Goal: Transaction & Acquisition: Purchase product/service

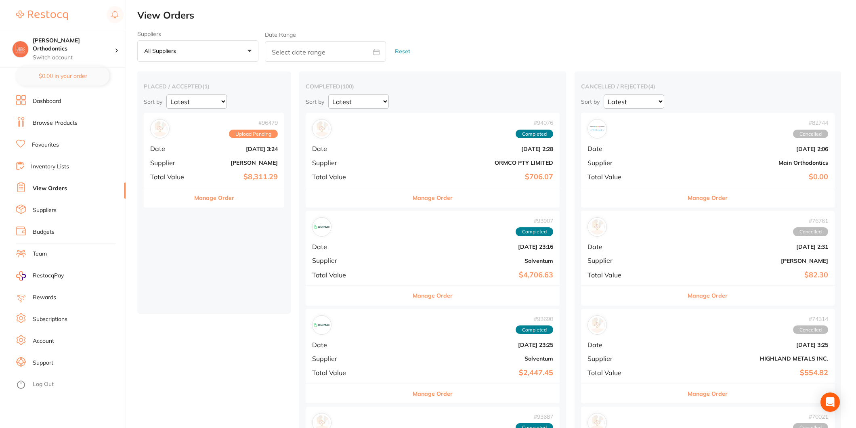
click at [67, 163] on link "Inventory Lists" at bounding box center [50, 167] width 38 height 8
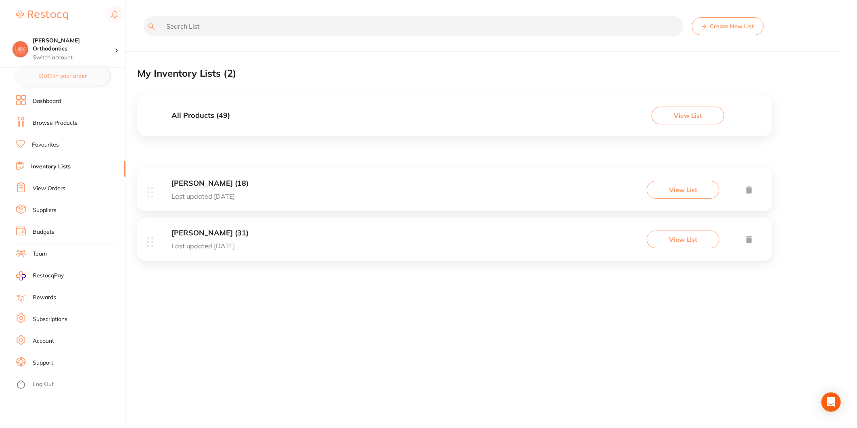
click at [684, 191] on button "View List" at bounding box center [683, 190] width 73 height 18
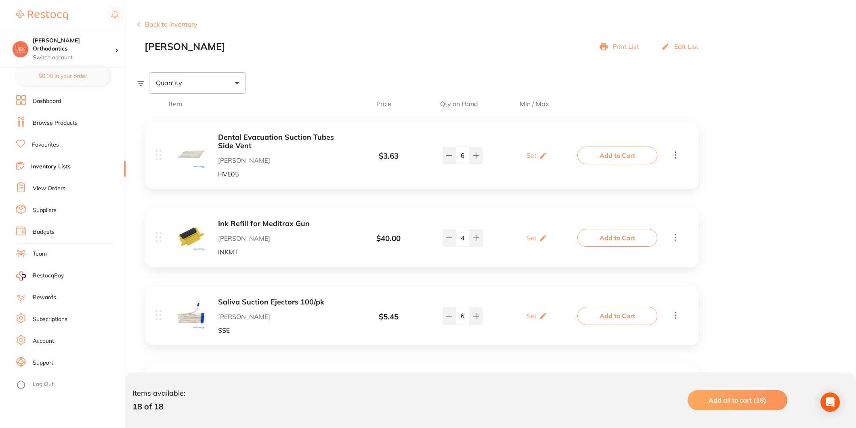
scroll to position [90, 0]
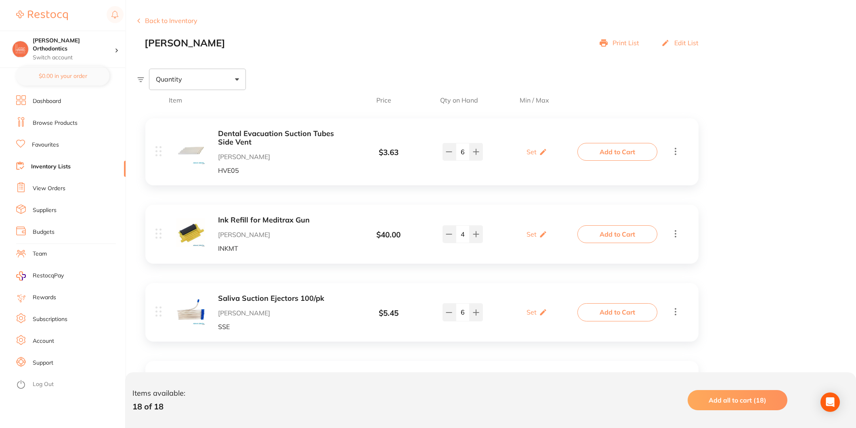
click at [607, 149] on button "Add to Cart" at bounding box center [617, 152] width 80 height 18
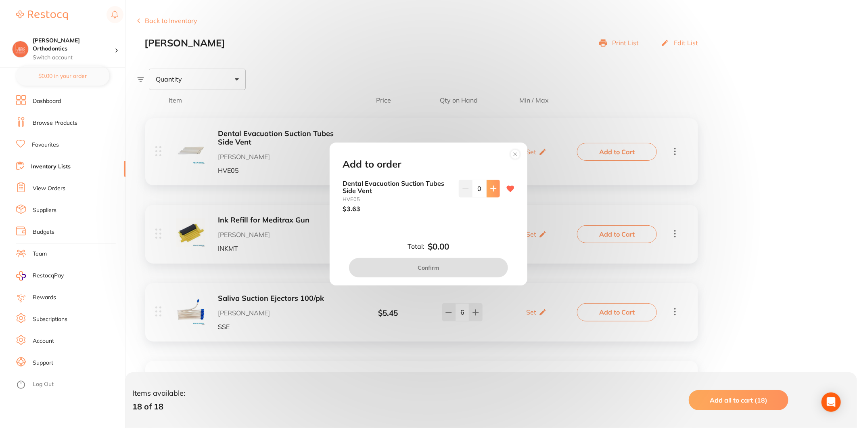
click at [491, 190] on icon at bounding box center [493, 188] width 6 height 6
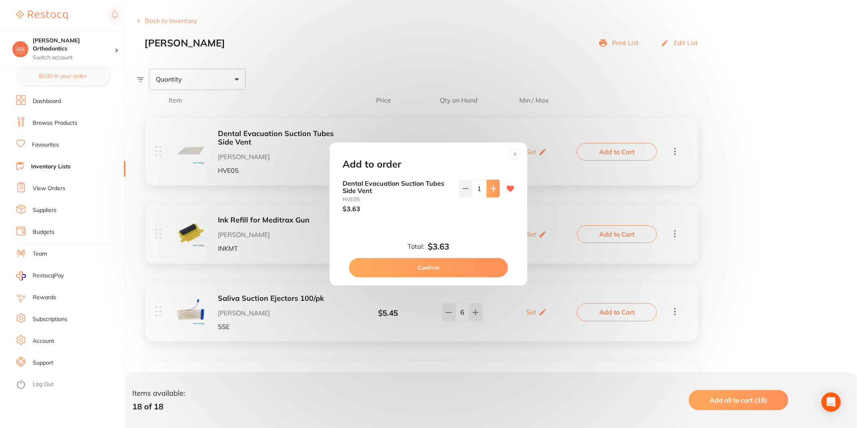
click at [491, 190] on icon at bounding box center [493, 188] width 6 height 6
type input "2"
click at [474, 266] on button "Confirm" at bounding box center [428, 267] width 159 height 19
checkbox input "false"
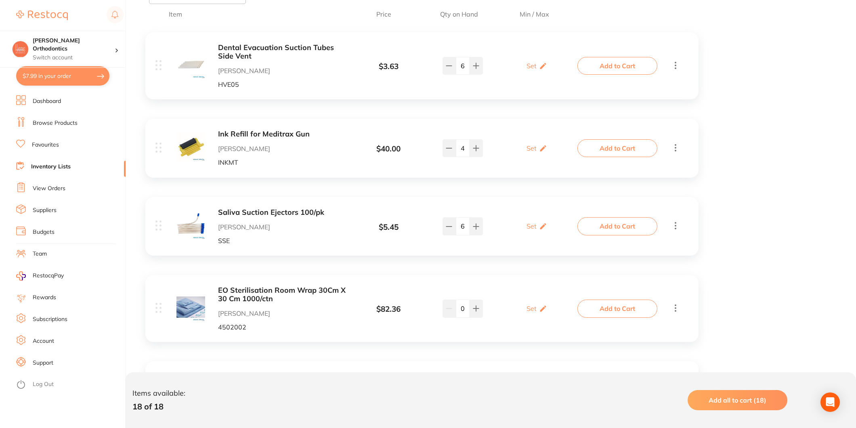
scroll to position [179, 0]
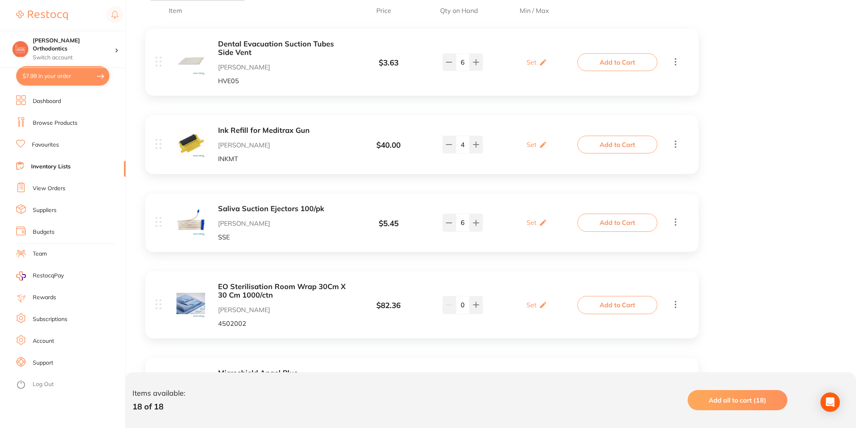
click at [619, 228] on button "Add to Cart" at bounding box center [617, 223] width 80 height 18
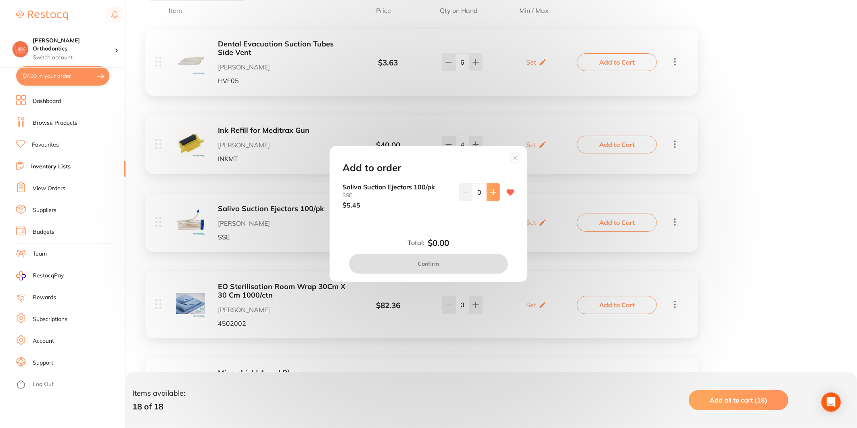
click at [490, 194] on icon at bounding box center [493, 192] width 6 height 6
type input "2"
click at [477, 260] on button "Confirm" at bounding box center [428, 263] width 159 height 19
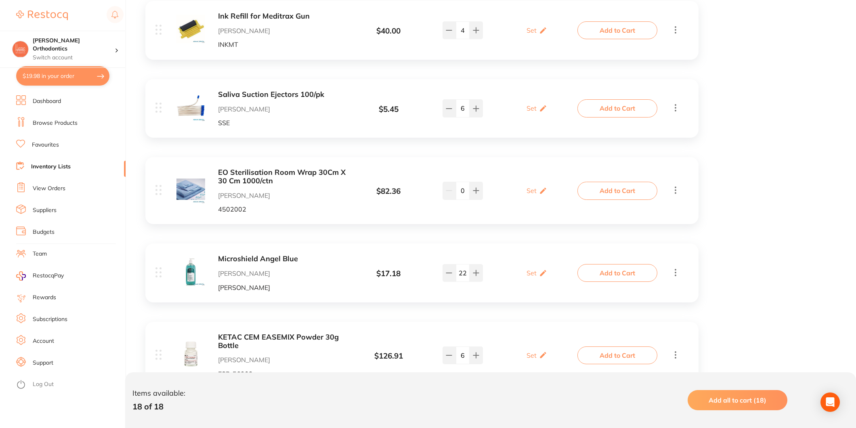
scroll to position [314, 0]
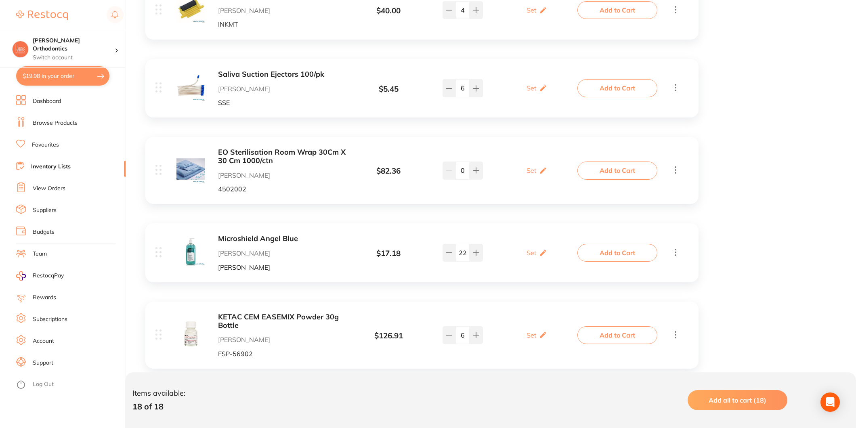
click at [602, 253] on button "Add to Cart" at bounding box center [617, 253] width 80 height 18
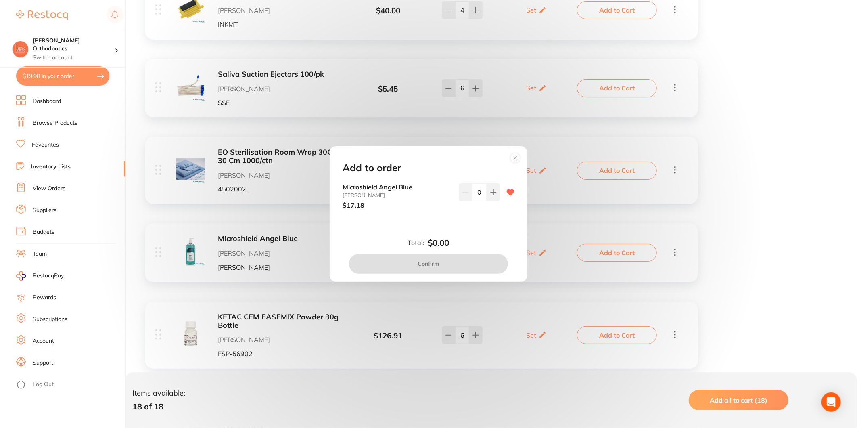
click at [482, 189] on input "0" at bounding box center [479, 192] width 15 height 18
type input "12"
click at [484, 215] on div "Microshield Angel Blue [PERSON_NAME] $17.18 12" at bounding box center [428, 202] width 191 height 38
click at [477, 261] on button "Confirm" at bounding box center [428, 263] width 159 height 19
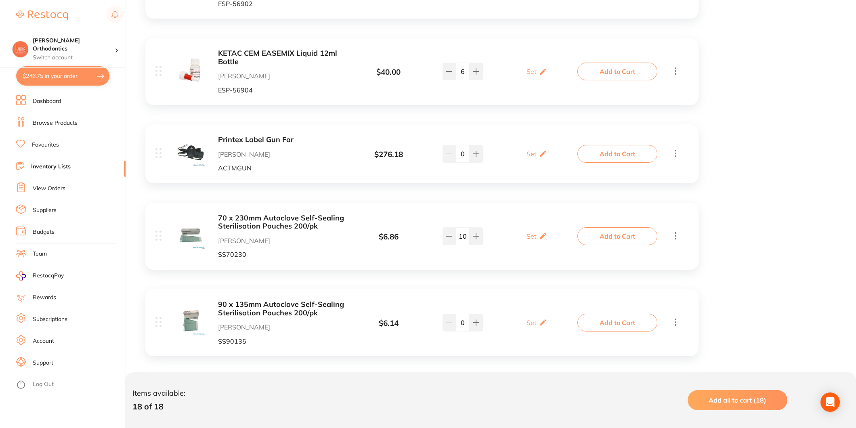
scroll to position [673, 0]
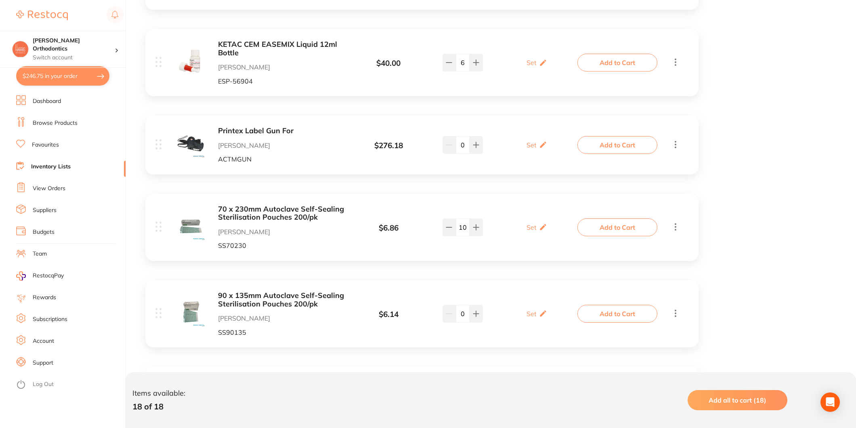
click at [602, 231] on button "Add to Cart" at bounding box center [617, 227] width 80 height 18
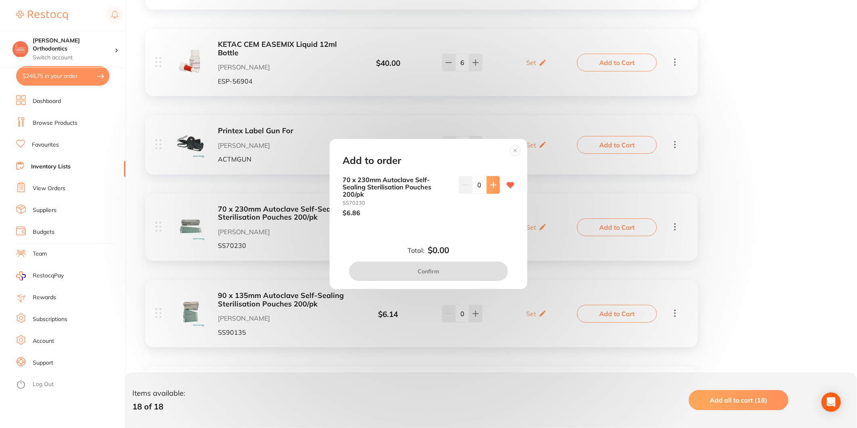
click at [490, 184] on icon at bounding box center [493, 185] width 6 height 6
click at [487, 184] on button at bounding box center [493, 185] width 13 height 18
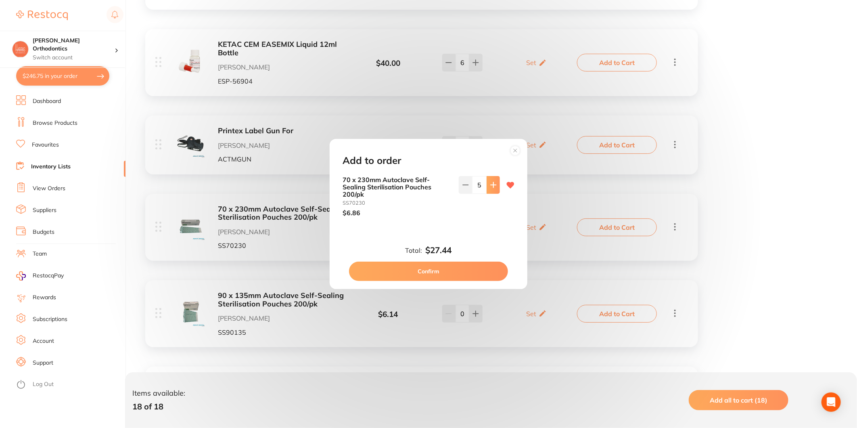
click at [487, 184] on button at bounding box center [493, 185] width 13 height 18
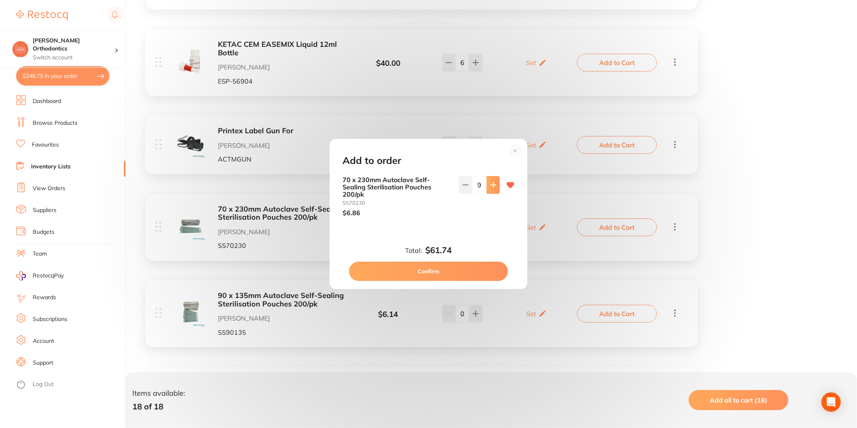
type input "10"
click at [464, 264] on button "Confirm" at bounding box center [428, 271] width 159 height 19
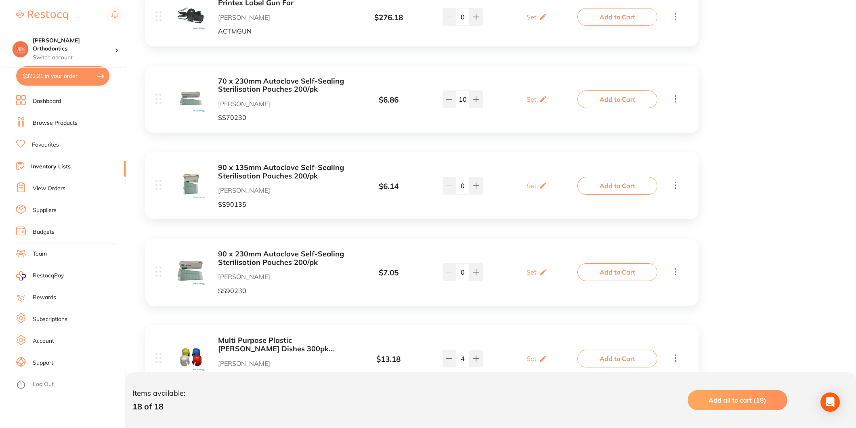
scroll to position [807, 0]
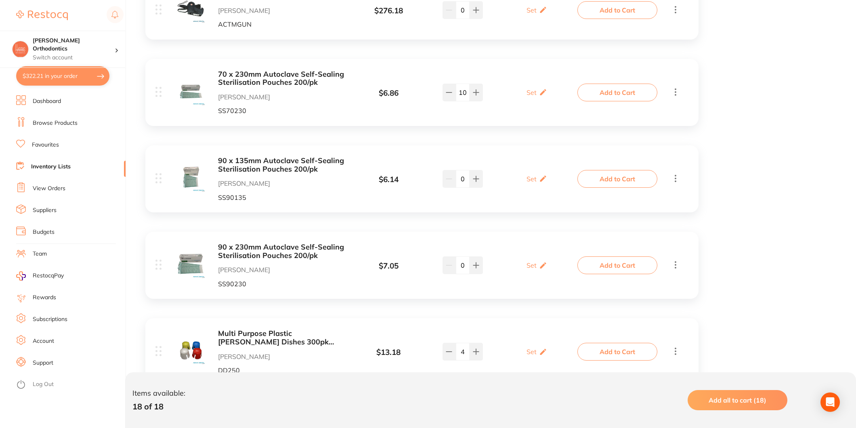
click at [594, 180] on button "Add to Cart" at bounding box center [617, 179] width 80 height 18
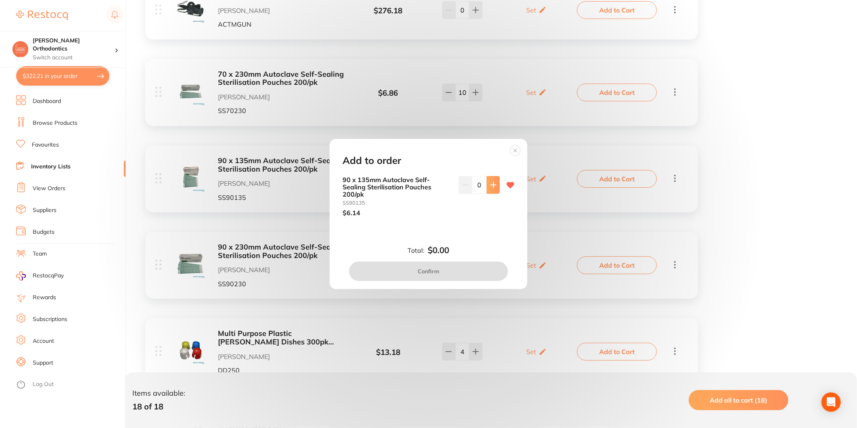
click at [490, 184] on icon at bounding box center [493, 185] width 6 height 6
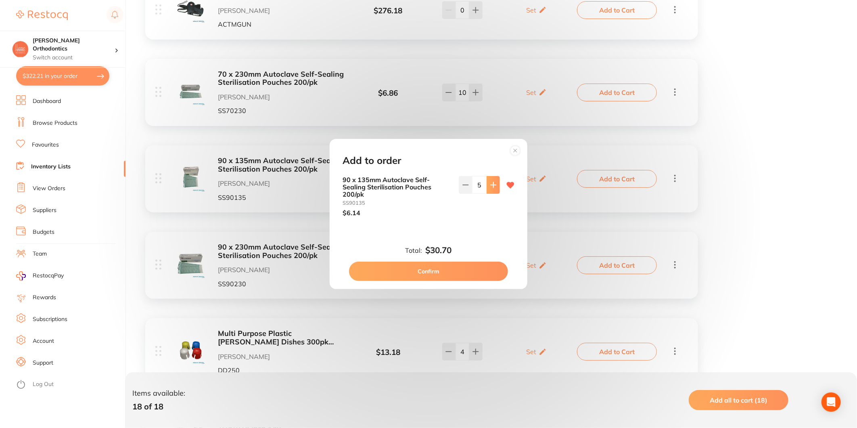
click at [490, 184] on icon at bounding box center [493, 185] width 6 height 6
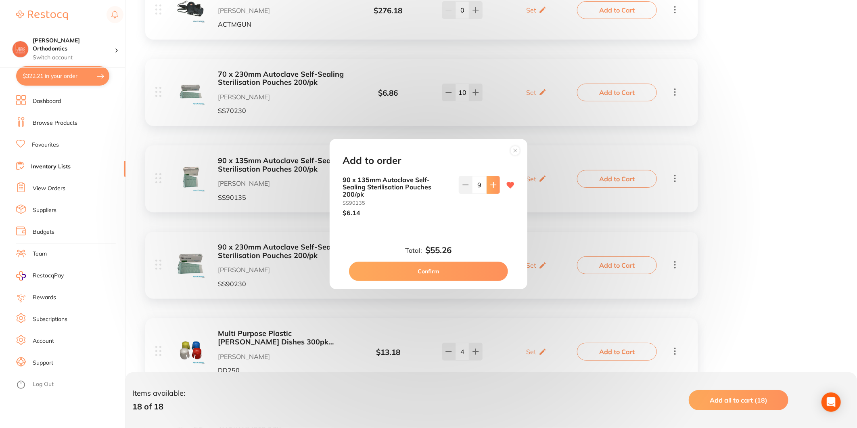
type input "10"
click at [474, 264] on button "Confirm" at bounding box center [428, 271] width 159 height 19
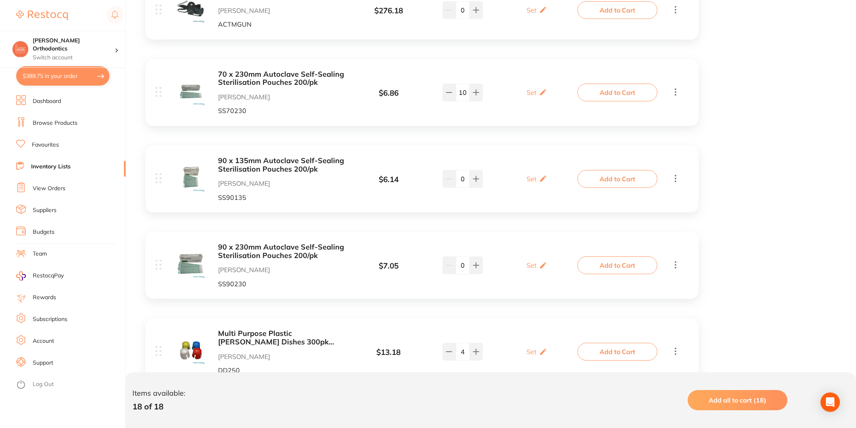
click at [627, 265] on button "Add to Cart" at bounding box center [617, 265] width 80 height 18
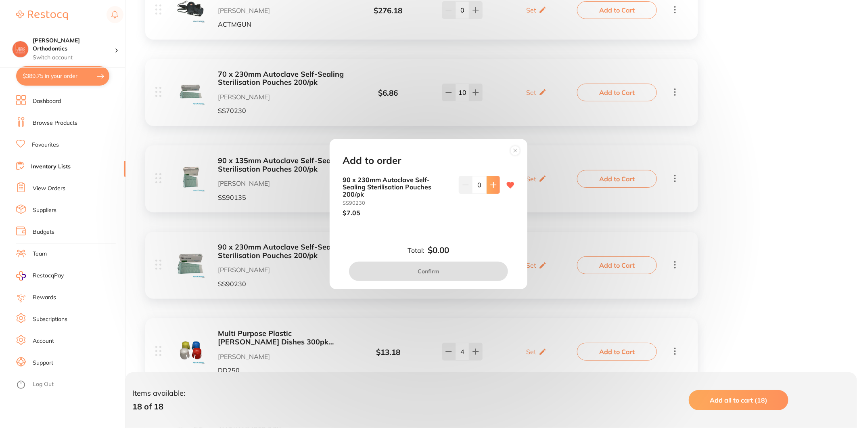
click at [490, 178] on button at bounding box center [493, 185] width 13 height 18
click at [489, 178] on button at bounding box center [493, 185] width 13 height 18
click at [489, 179] on button at bounding box center [493, 185] width 13 height 18
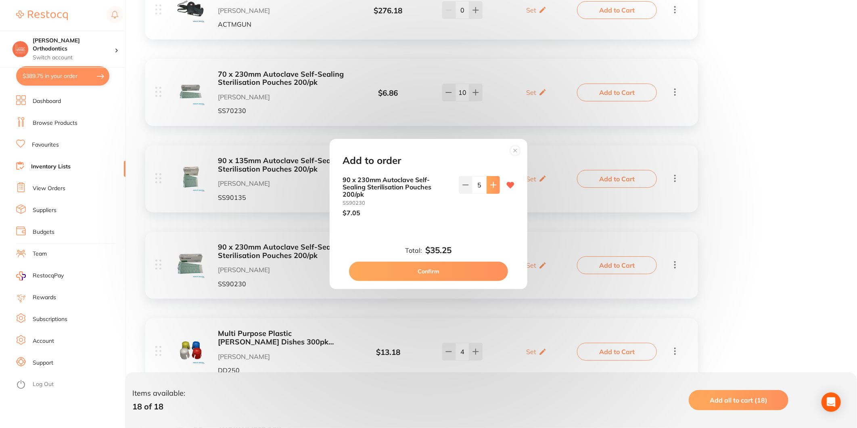
click at [489, 179] on button at bounding box center [493, 185] width 13 height 18
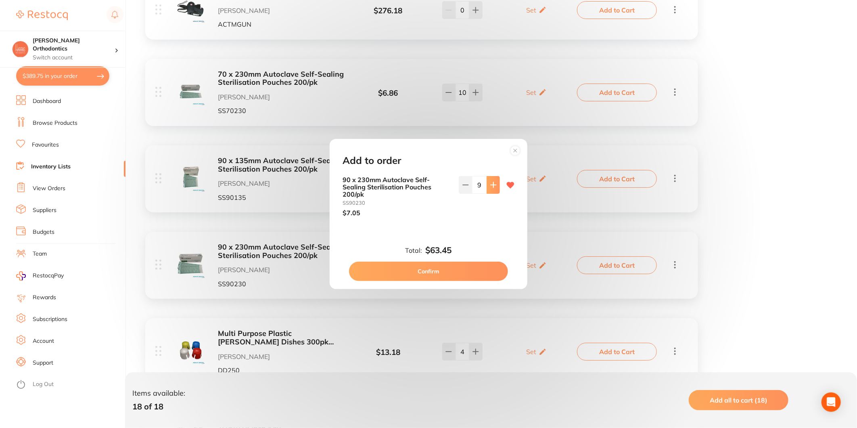
type input "10"
click at [469, 264] on button "Confirm" at bounding box center [428, 271] width 159 height 19
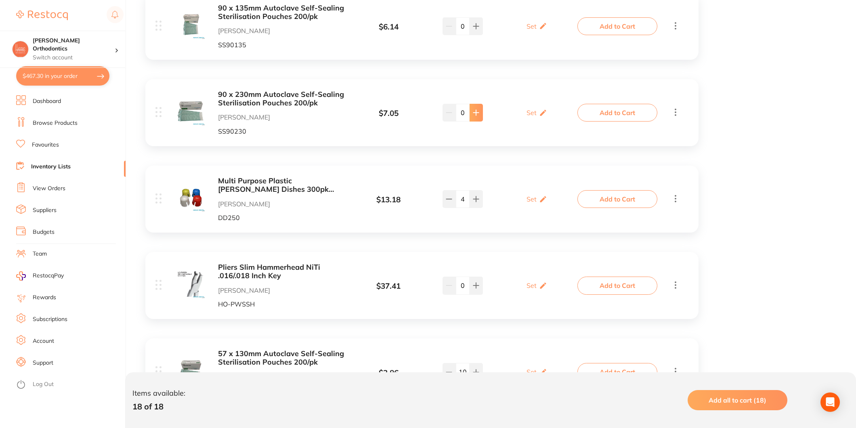
scroll to position [987, 0]
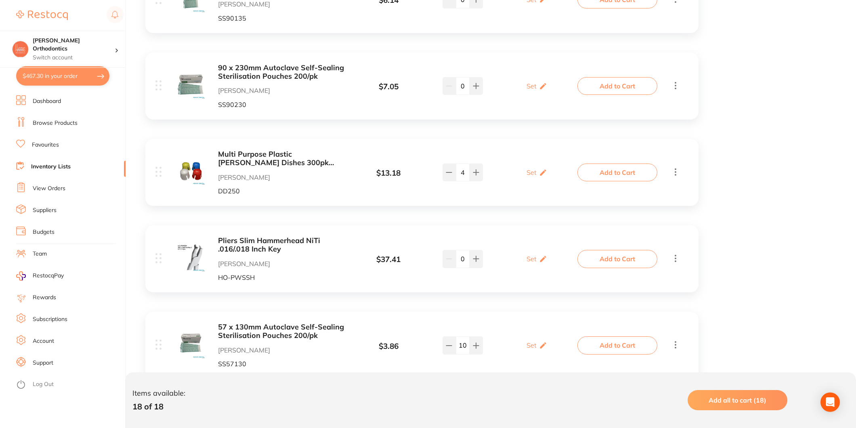
click at [624, 172] on button "Add to Cart" at bounding box center [617, 172] width 80 height 18
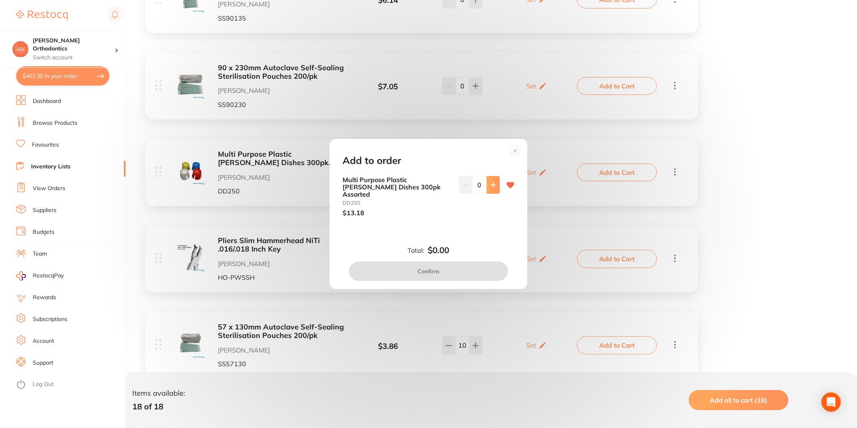
click at [487, 187] on button at bounding box center [493, 185] width 13 height 18
drag, startPoint x: 485, startPoint y: 187, endPoint x: 485, endPoint y: 194, distance: 7.7
click at [487, 187] on button at bounding box center [493, 185] width 13 height 18
type input "2"
click at [487, 265] on button "Confirm" at bounding box center [428, 271] width 159 height 19
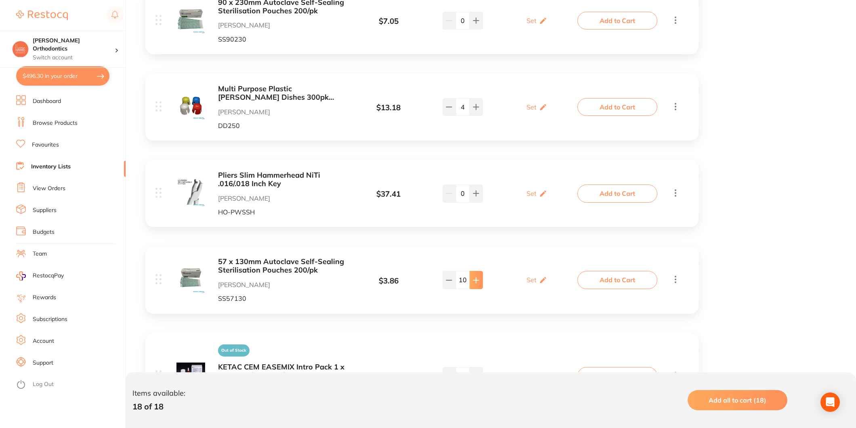
scroll to position [1076, 0]
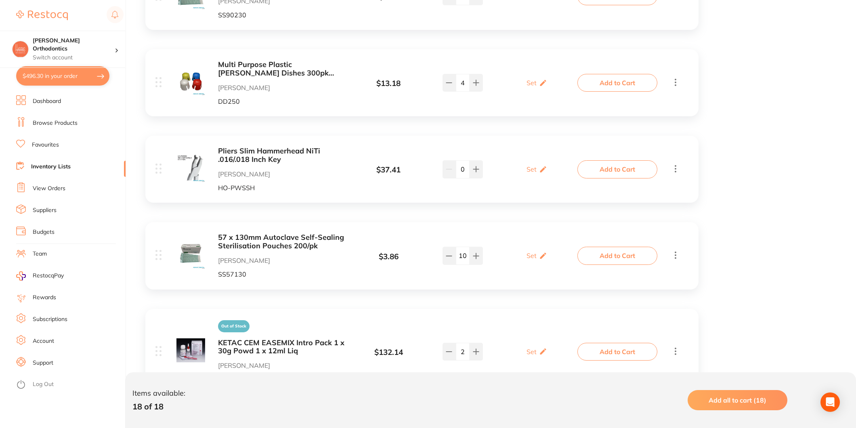
click at [616, 256] on button "Add to Cart" at bounding box center [617, 256] width 80 height 18
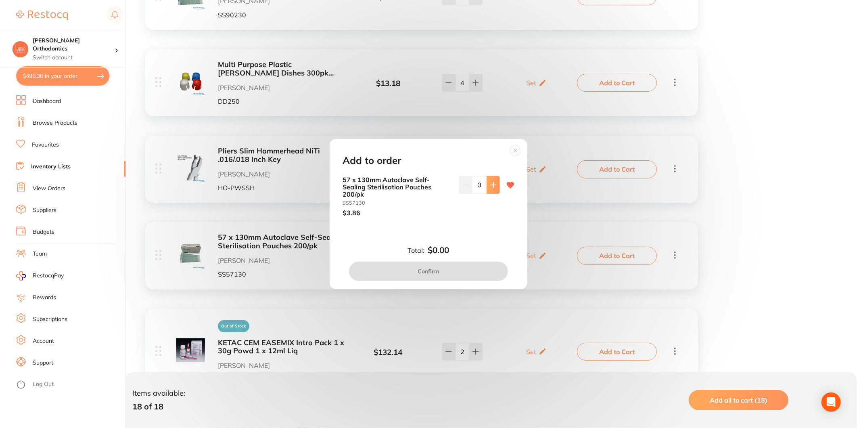
click at [488, 181] on button at bounding box center [493, 185] width 13 height 18
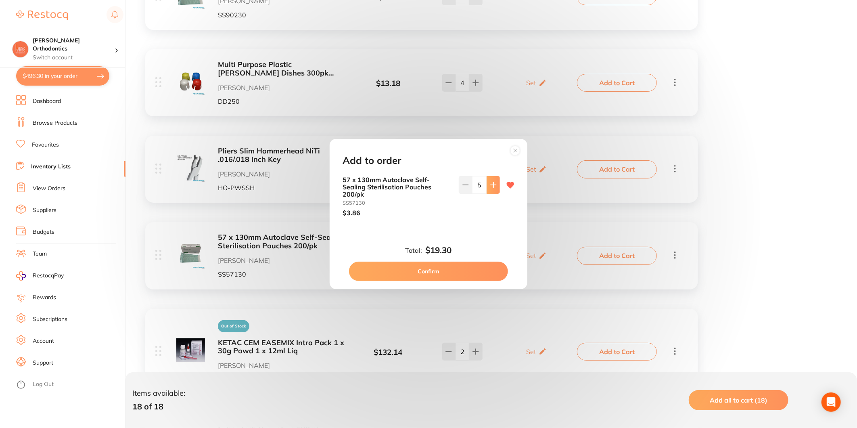
click at [488, 181] on button at bounding box center [493, 185] width 13 height 18
click at [489, 181] on button at bounding box center [493, 185] width 13 height 18
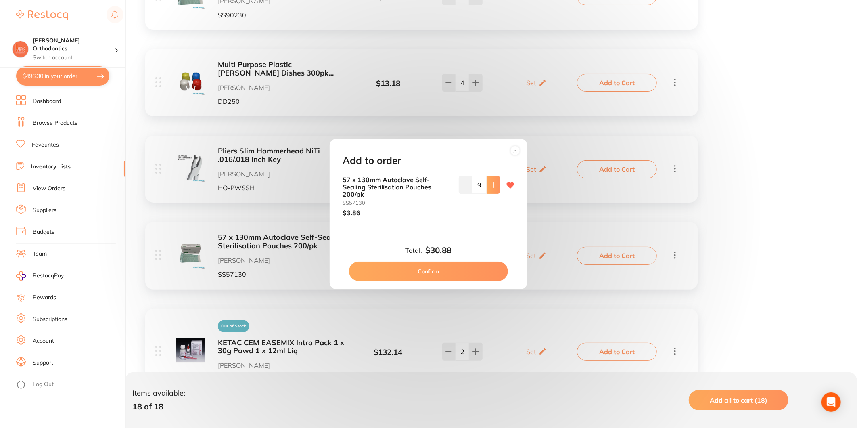
type input "10"
click at [483, 270] on button "Confirm" at bounding box center [428, 271] width 159 height 19
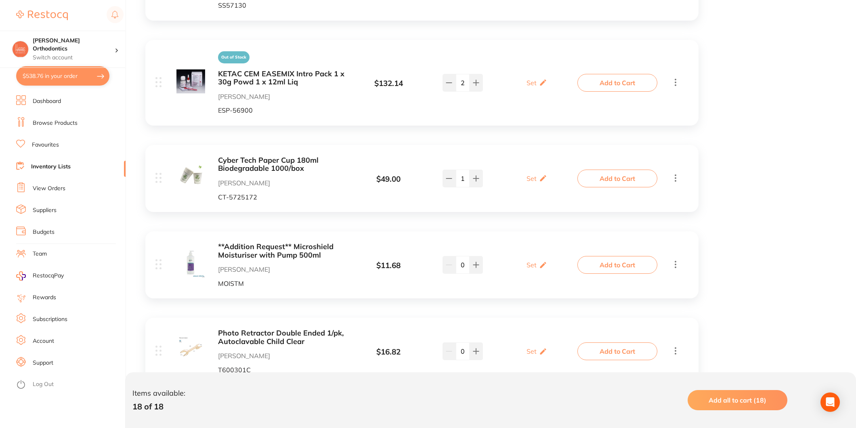
scroll to position [1345, 0]
click at [623, 175] on button "Add to Cart" at bounding box center [617, 178] width 80 height 18
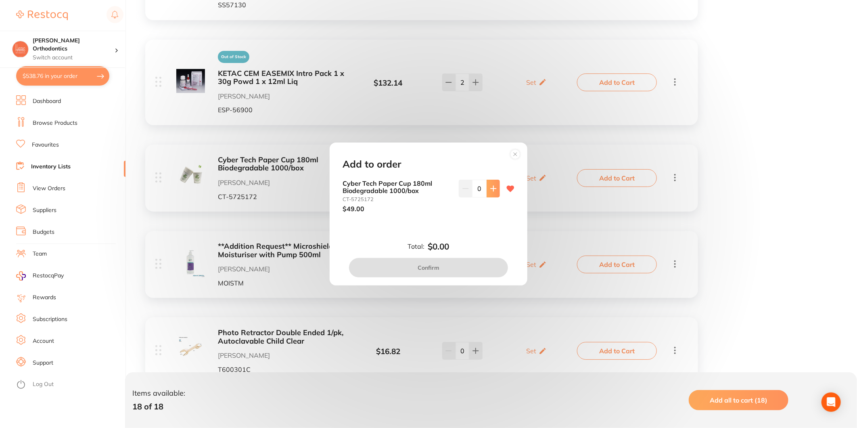
click at [493, 189] on icon at bounding box center [493, 188] width 5 height 5
type input "2"
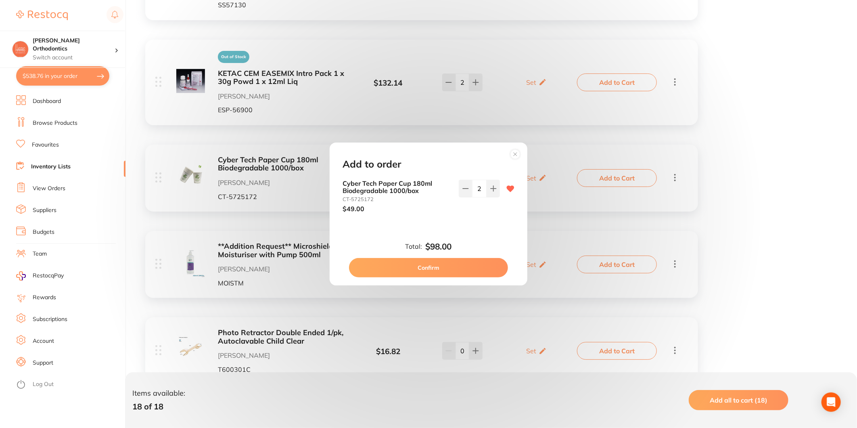
click at [476, 260] on button "Confirm" at bounding box center [428, 267] width 159 height 19
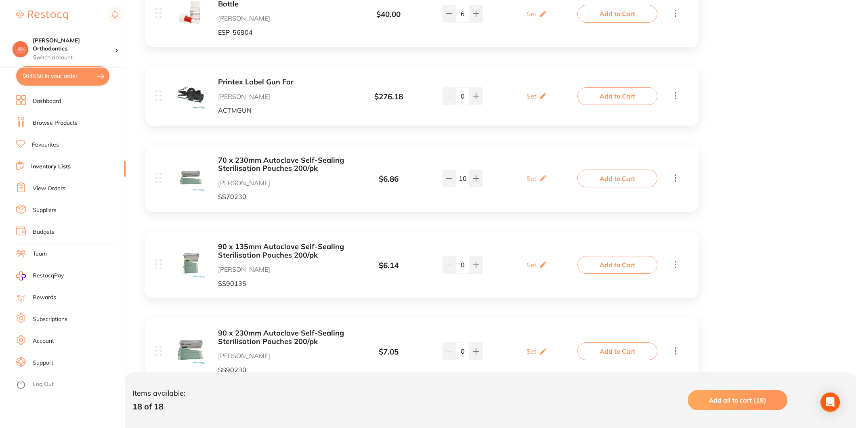
scroll to position [664, 0]
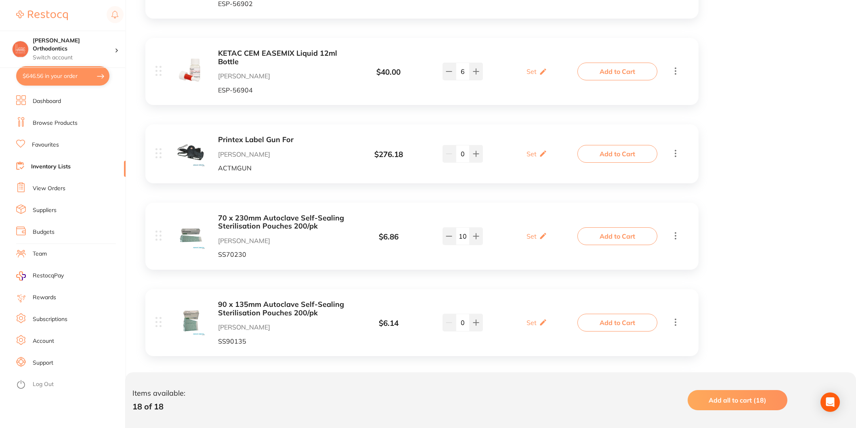
click at [97, 79] on button "$646.56 in your order" at bounding box center [62, 75] width 93 height 19
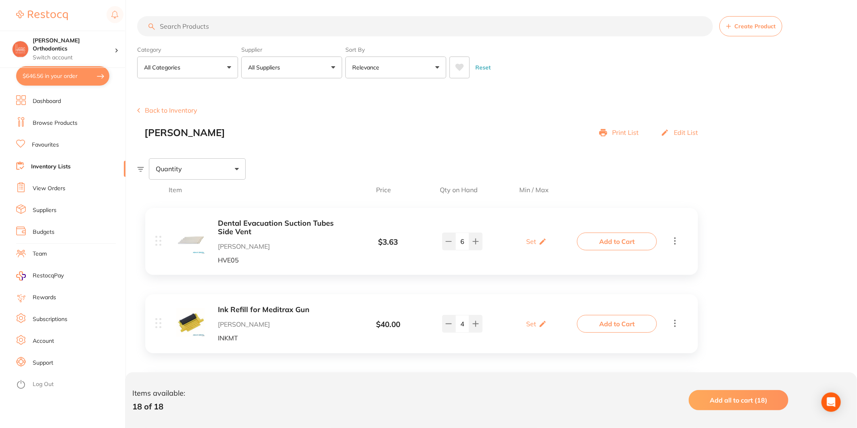
checkbox input "true"
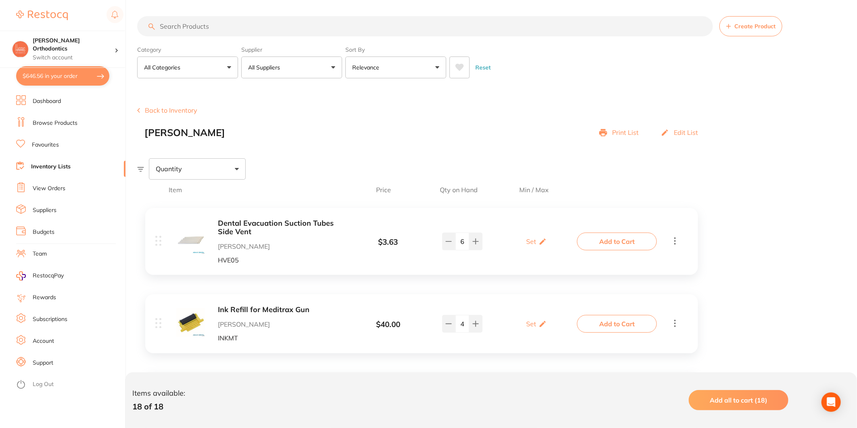
checkbox input "true"
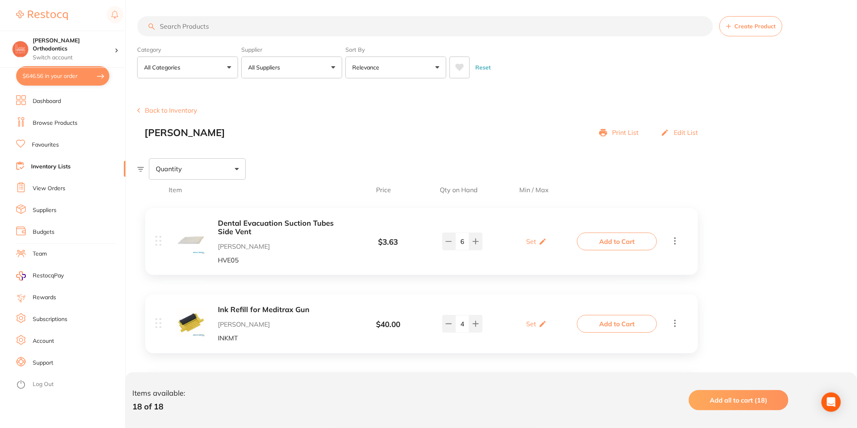
checkbox input "true"
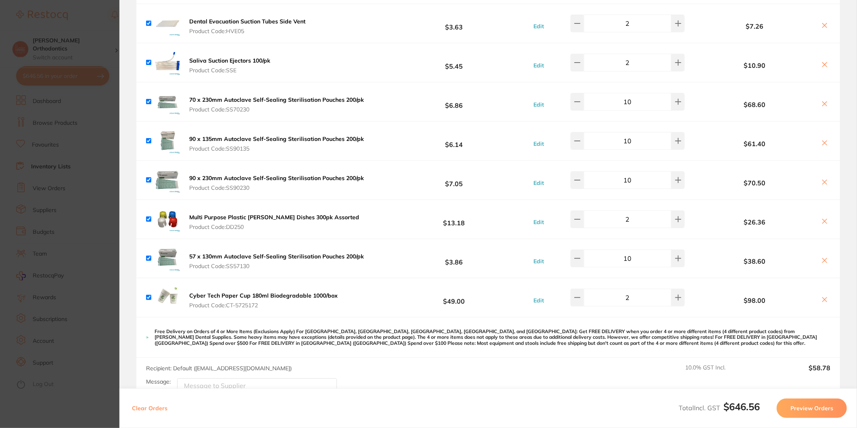
scroll to position [90, 0]
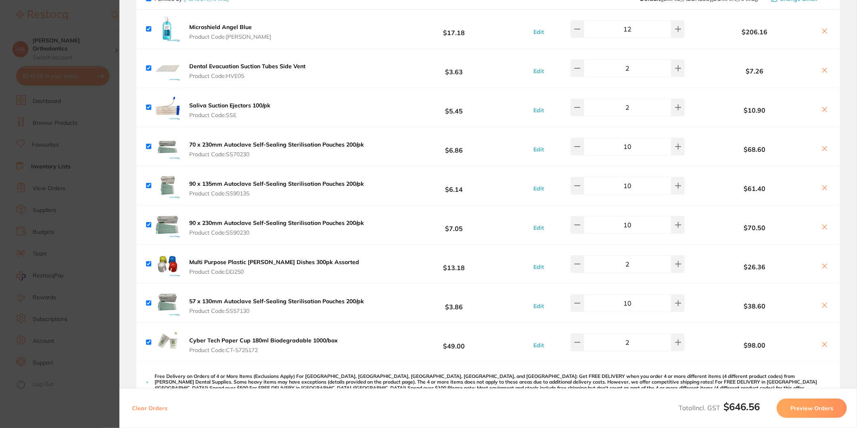
click at [98, 119] on section "Update RRP Set your pre negotiated price for this item. Item Agreed RRP (excl. …" at bounding box center [428, 214] width 857 height 428
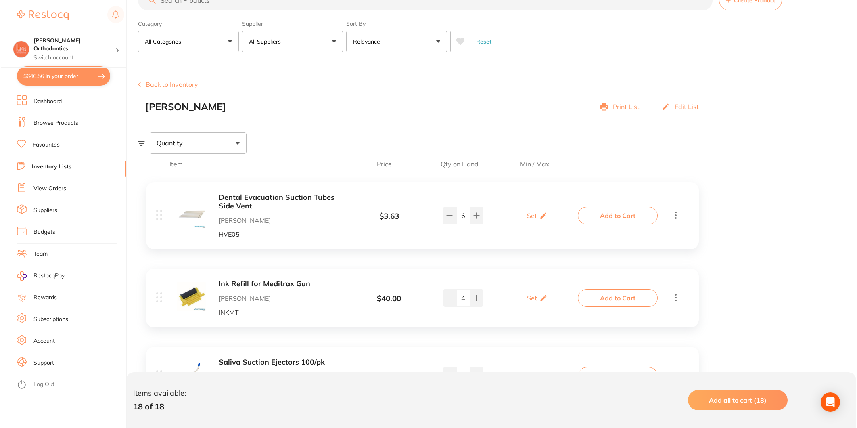
scroll to position [0, 0]
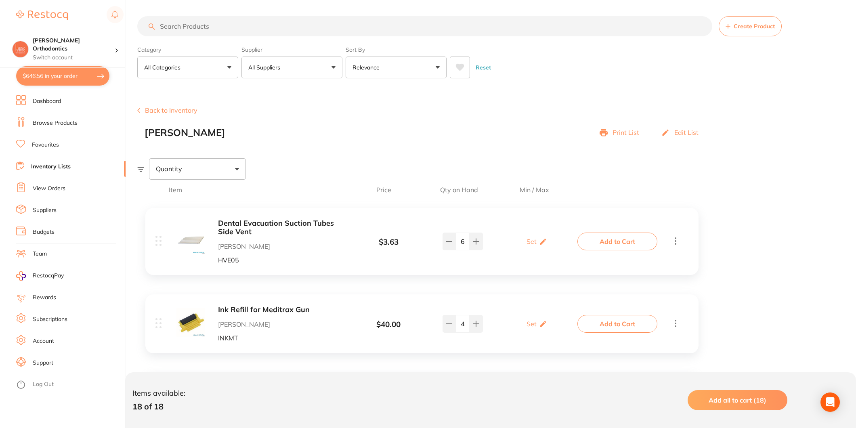
click at [58, 75] on button "$646.56 in your order" at bounding box center [62, 75] width 93 height 19
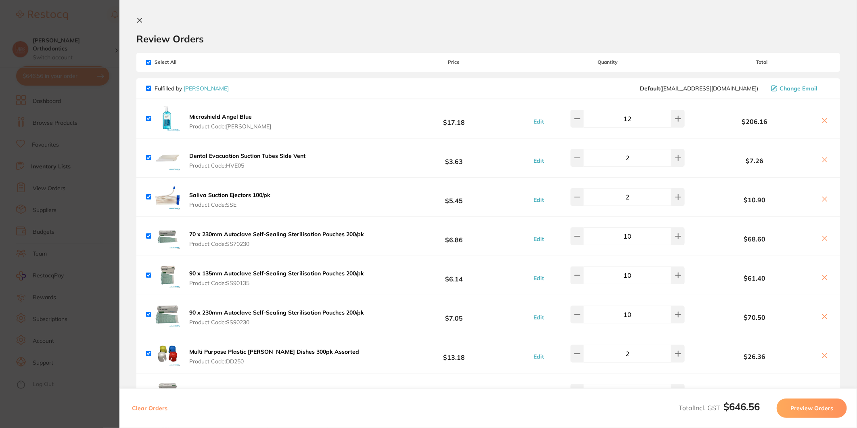
click at [826, 405] on button "Preview Orders" at bounding box center [812, 407] width 70 height 19
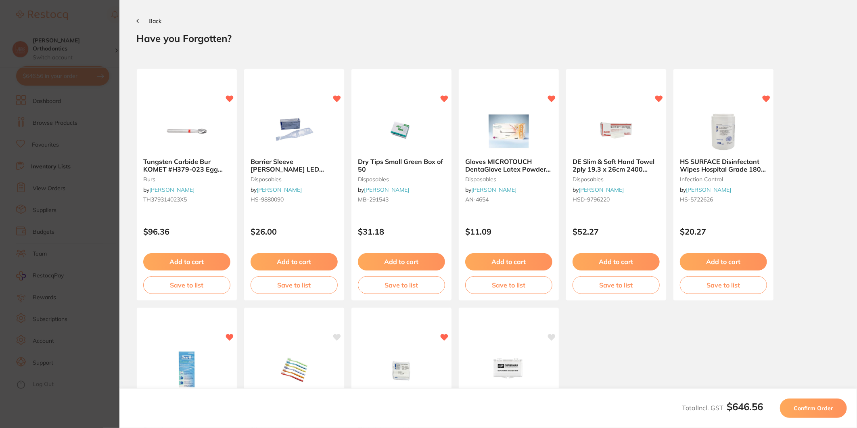
click at [820, 410] on span "Confirm Order" at bounding box center [814, 407] width 40 height 7
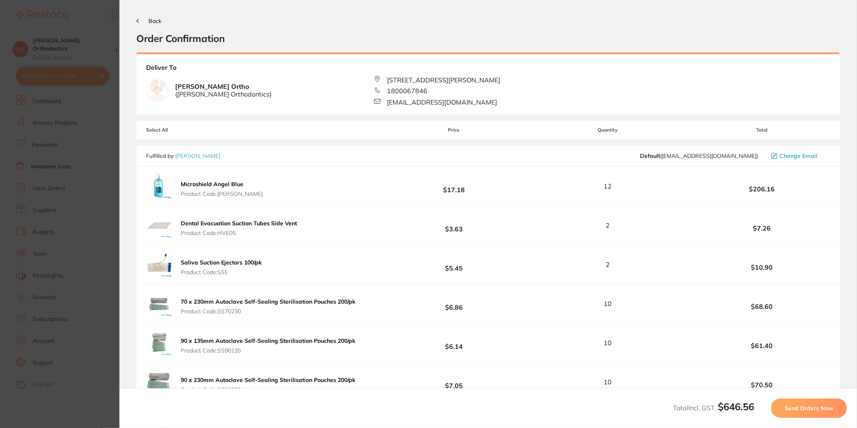
click at [819, 404] on button "Send Orders Now" at bounding box center [809, 407] width 76 height 19
